Goal: Information Seeking & Learning: Check status

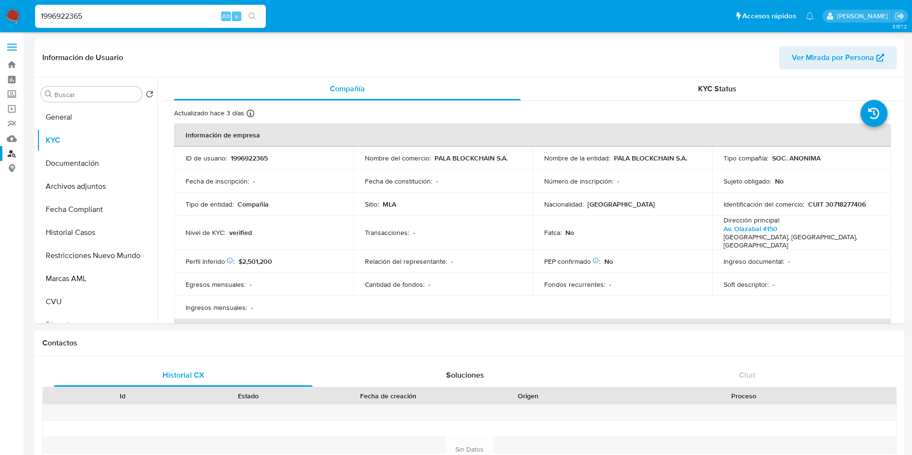
select select "10"
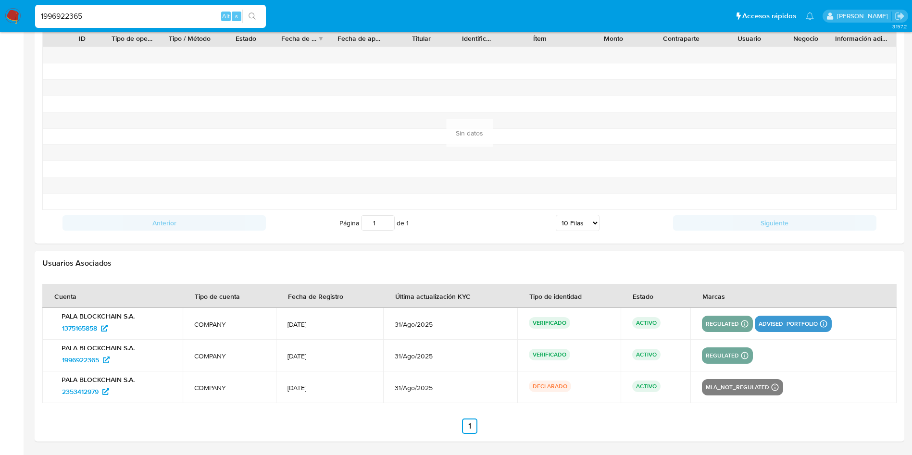
scroll to position [623, 0]
drag, startPoint x: 0, startPoint y: 0, endPoint x: 0, endPoint y: 19, distance: 19.2
click at [0, 19] on nav "Pausado Ver notificaciones 1996922365 Alt s Accesos rápidos Presiona las siguie…" at bounding box center [456, 16] width 912 height 32
paste input "23-32974507-4"
type input "23-32974507-4"
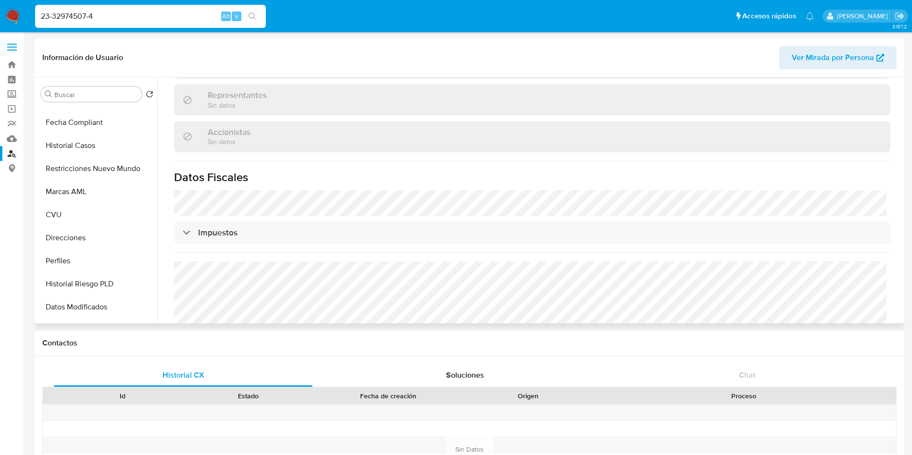
scroll to position [0, 0]
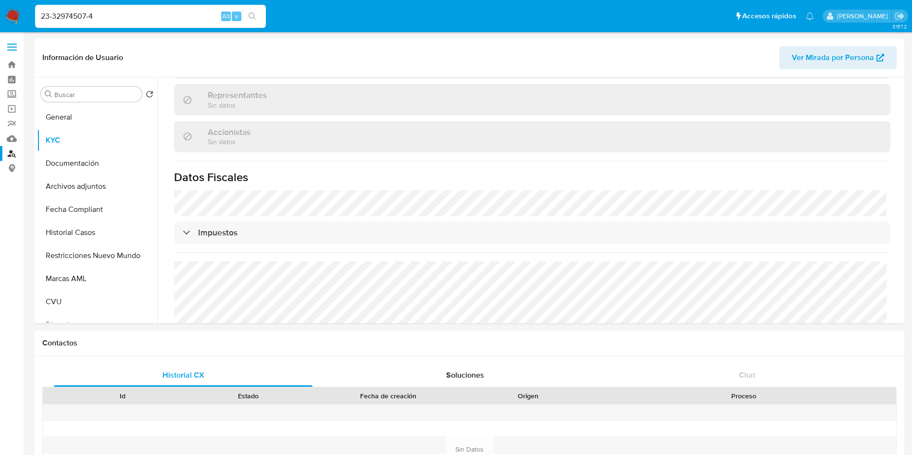
click at [12, 152] on link "Buscador de personas" at bounding box center [57, 153] width 114 height 15
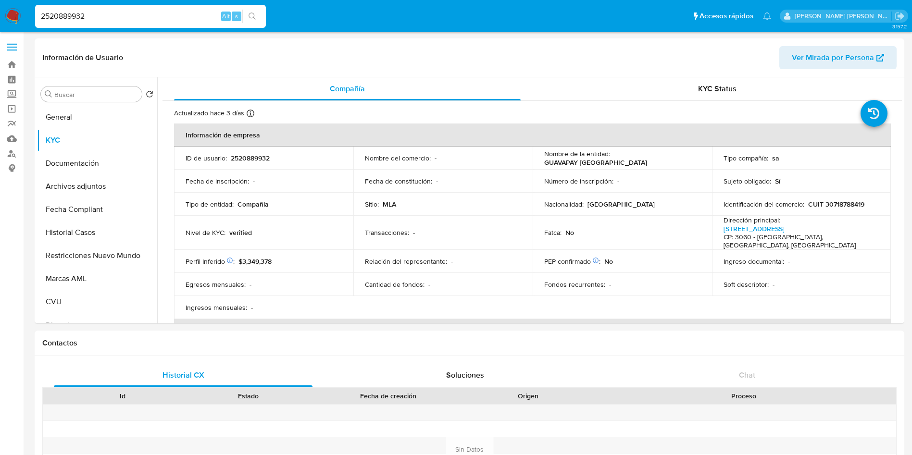
select select "10"
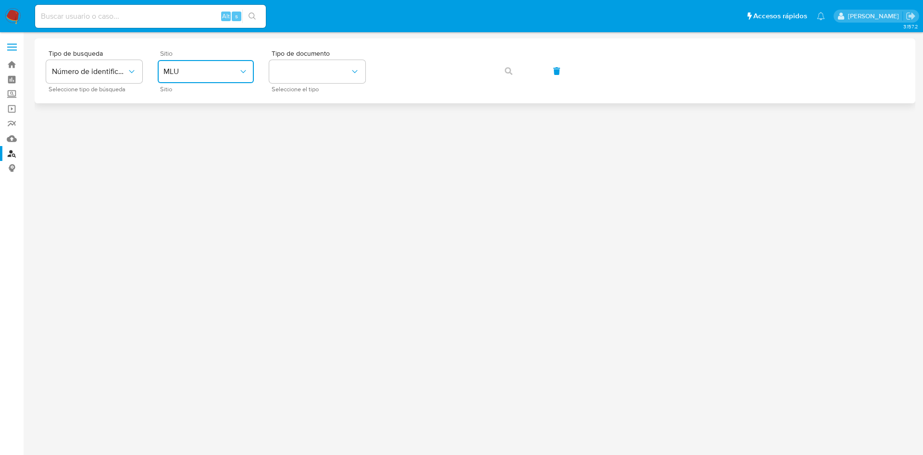
click at [170, 75] on span "MLU" at bounding box center [200, 72] width 75 height 10
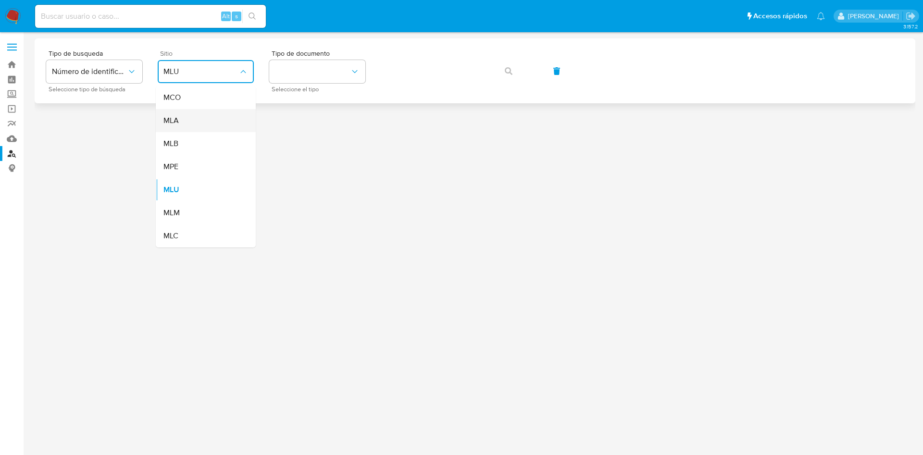
click at [175, 112] on div "MLA" at bounding box center [202, 120] width 79 height 23
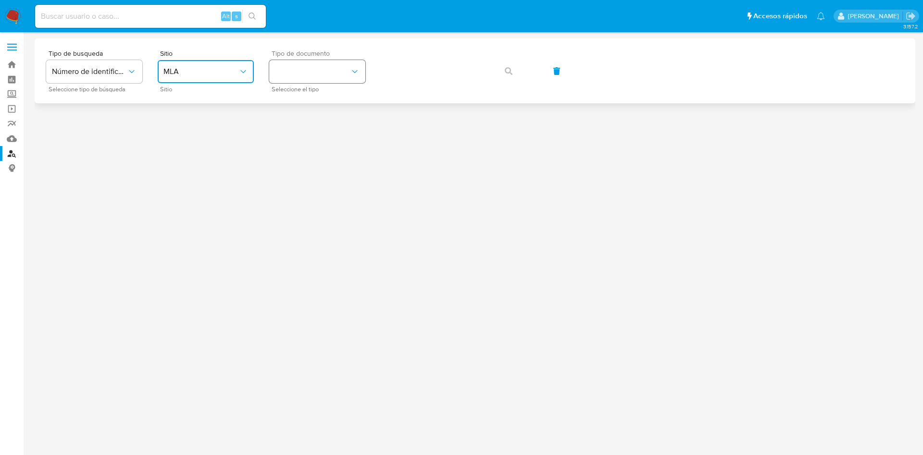
click at [303, 78] on button "identificationType" at bounding box center [317, 71] width 96 height 23
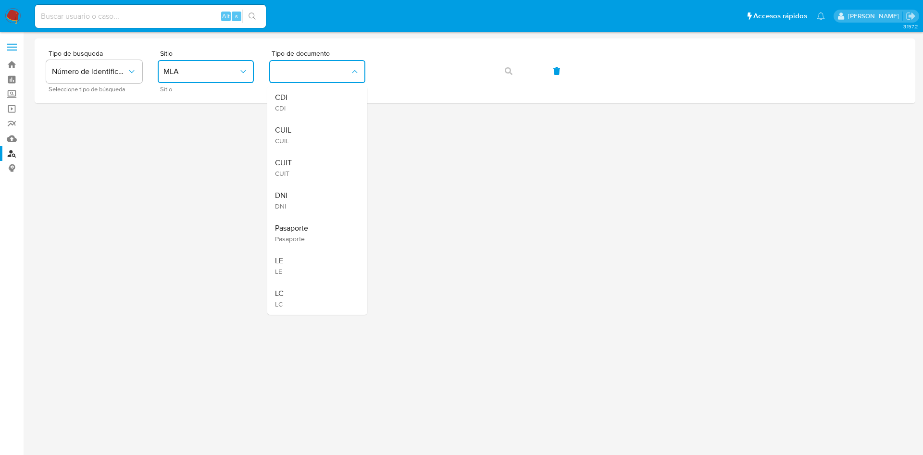
click at [289, 176] on span "CUIT" at bounding box center [283, 173] width 17 height 9
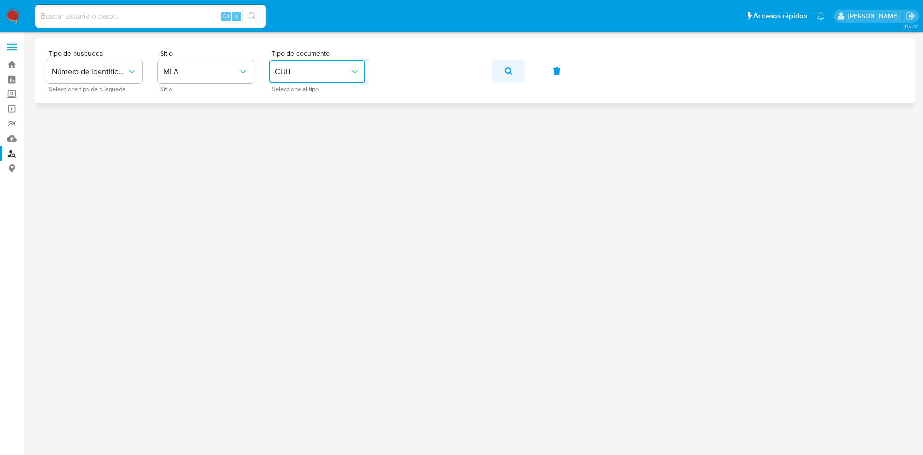
click at [513, 72] on button "button" at bounding box center [508, 71] width 33 height 23
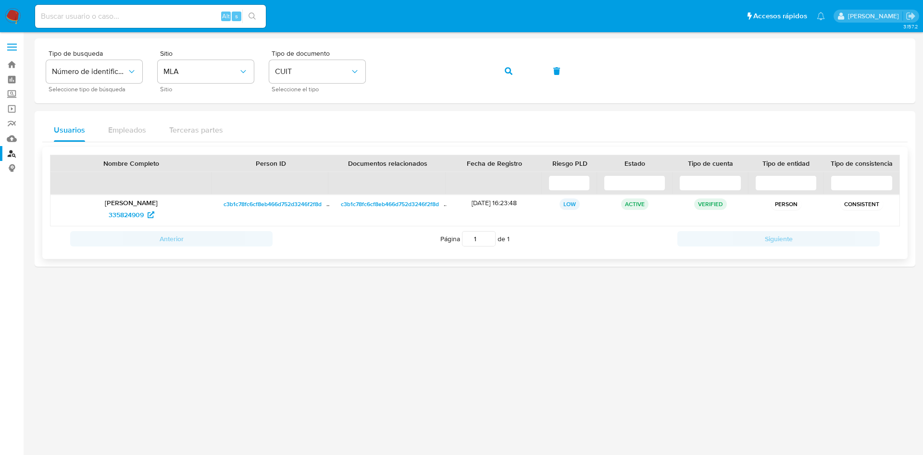
click at [146, 201] on p "Yohana Alejandra Lagos" at bounding box center [131, 203] width 148 height 9
click at [132, 212] on span "335824909" at bounding box center [126, 214] width 35 height 15
click at [125, 15] on input at bounding box center [150, 16] width 231 height 12
paste input "2520889932"
type input "2520889932"
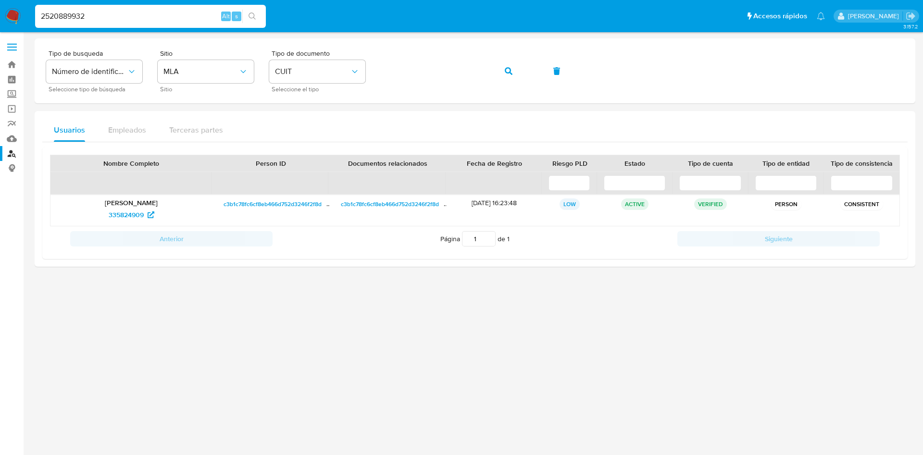
click at [104, 17] on input "2520889932" at bounding box center [150, 16] width 231 height 12
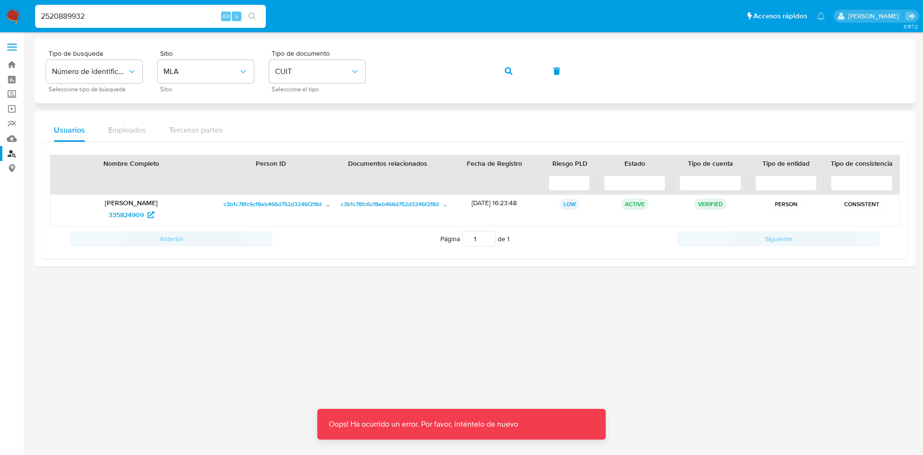
click at [501, 72] on button "button" at bounding box center [508, 71] width 33 height 23
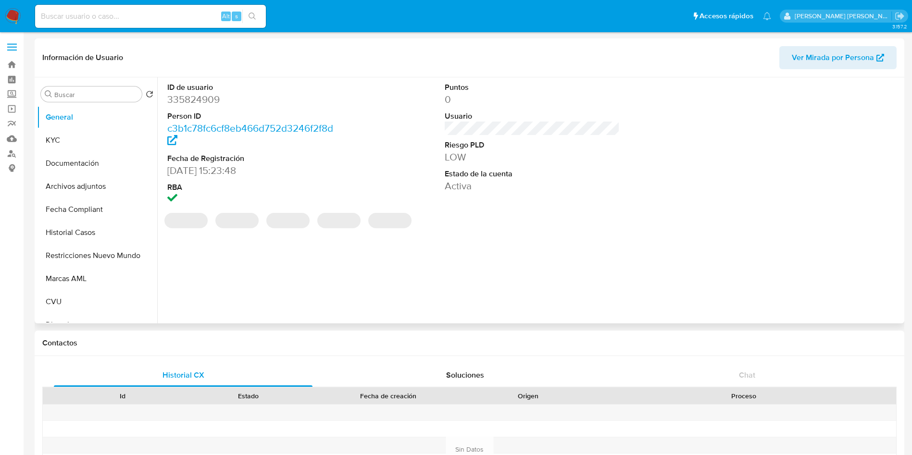
select select "10"
click at [82, 140] on button "KYC" at bounding box center [93, 140] width 112 height 23
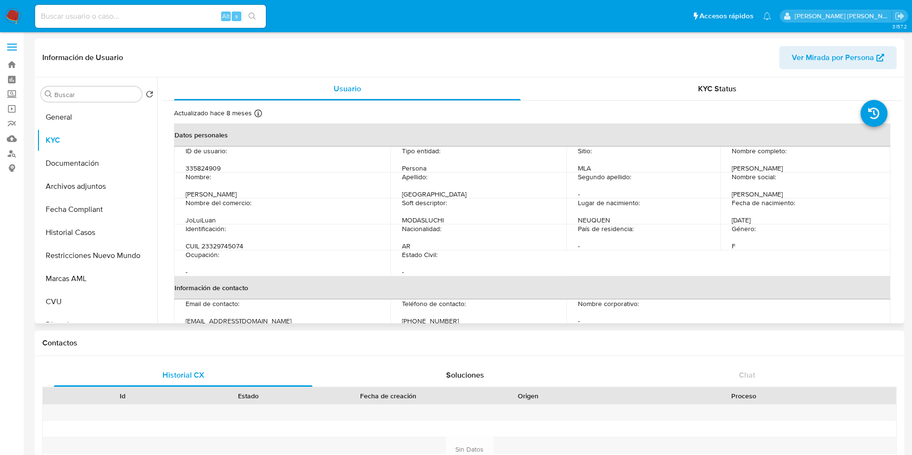
scroll to position [72, 0]
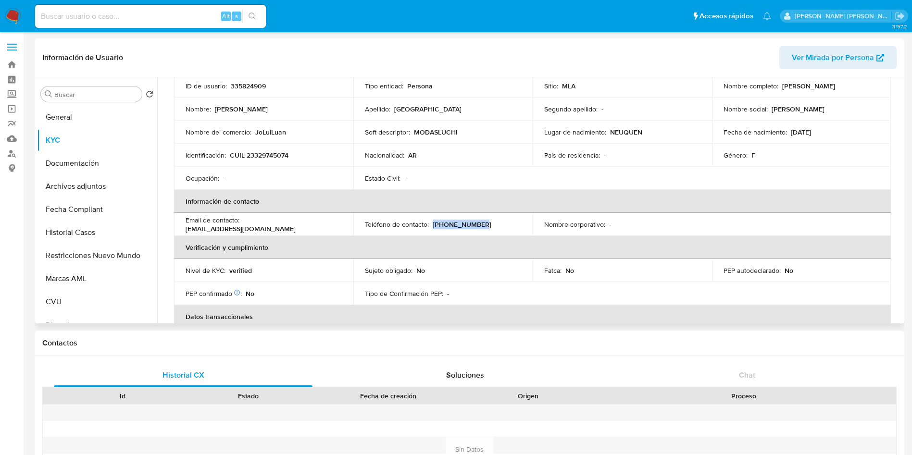
drag, startPoint x: 499, startPoint y: 227, endPoint x: 430, endPoint y: 224, distance: 68.3
click at [430, 224] on div "Teléfono de contacto : (299) 4213063" at bounding box center [443, 224] width 156 height 9
copy p "(299) 4213063"
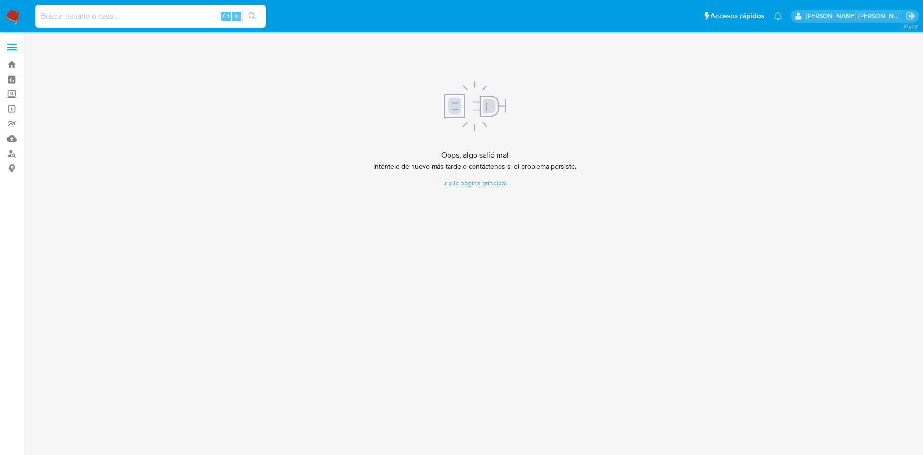
click at [185, 12] on input at bounding box center [150, 16] width 231 height 12
paste input "2520889932"
type input "2520889932"
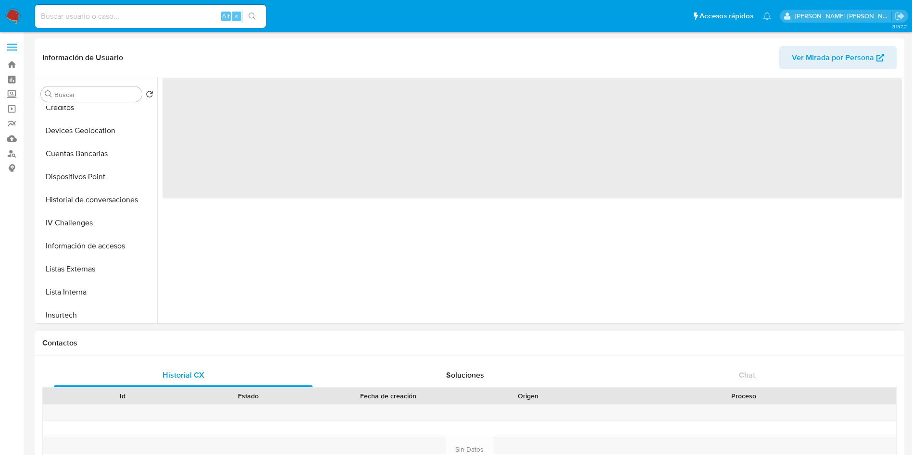
scroll to position [361, 0]
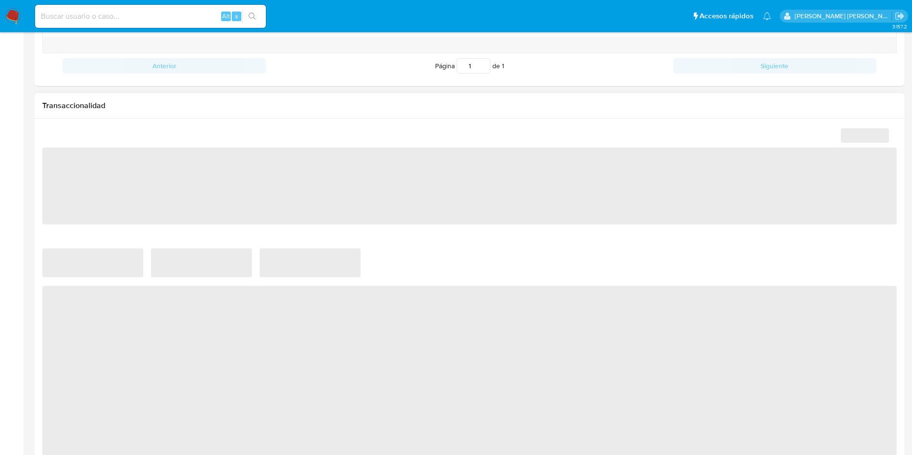
select select "10"
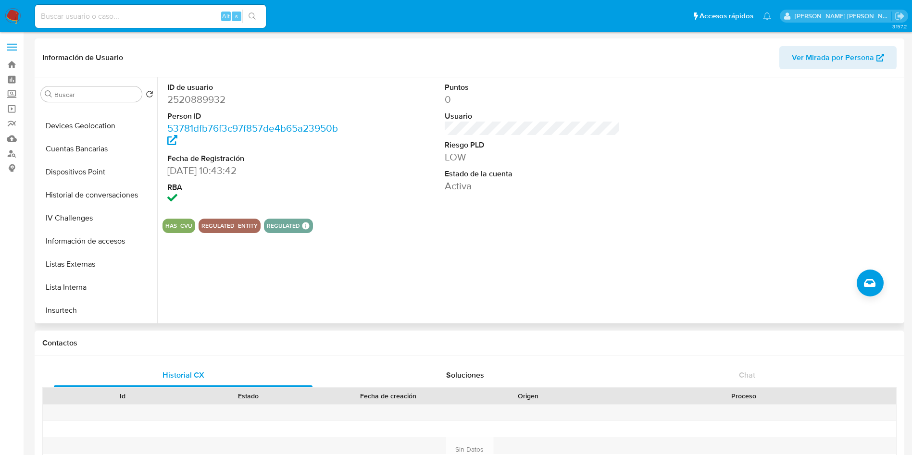
scroll to position [0, 0]
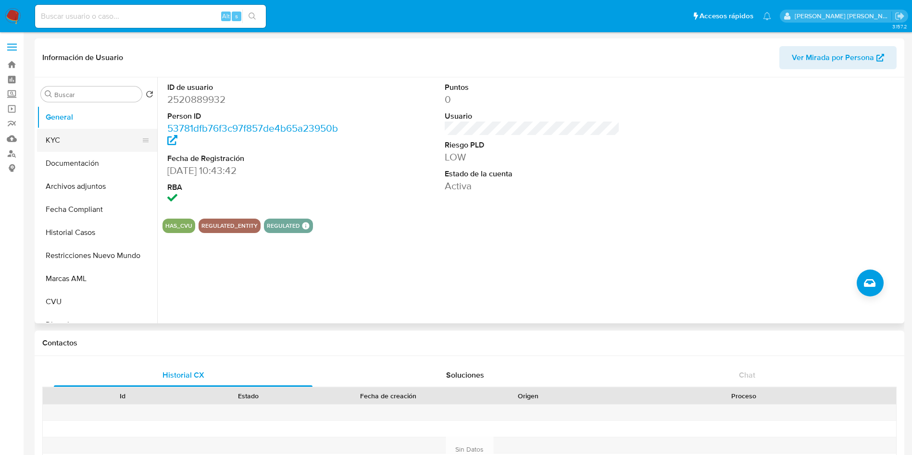
click at [56, 145] on button "KYC" at bounding box center [93, 140] width 112 height 23
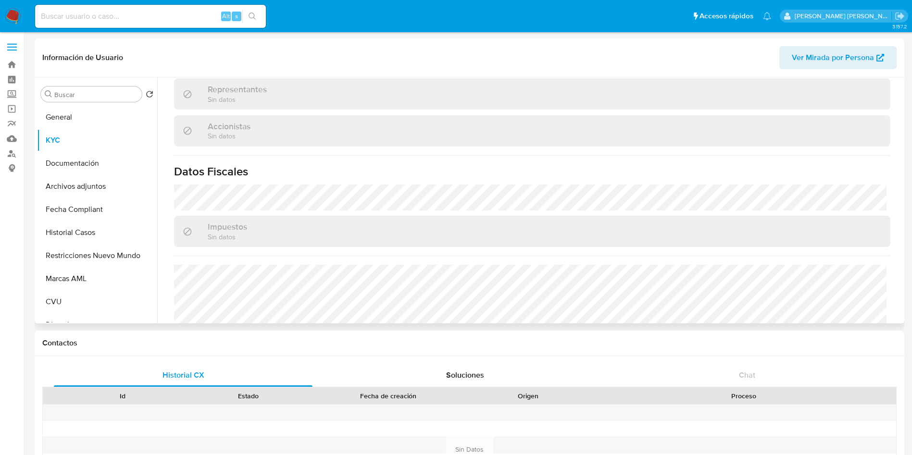
scroll to position [671, 0]
